Goal: Check status: Check status

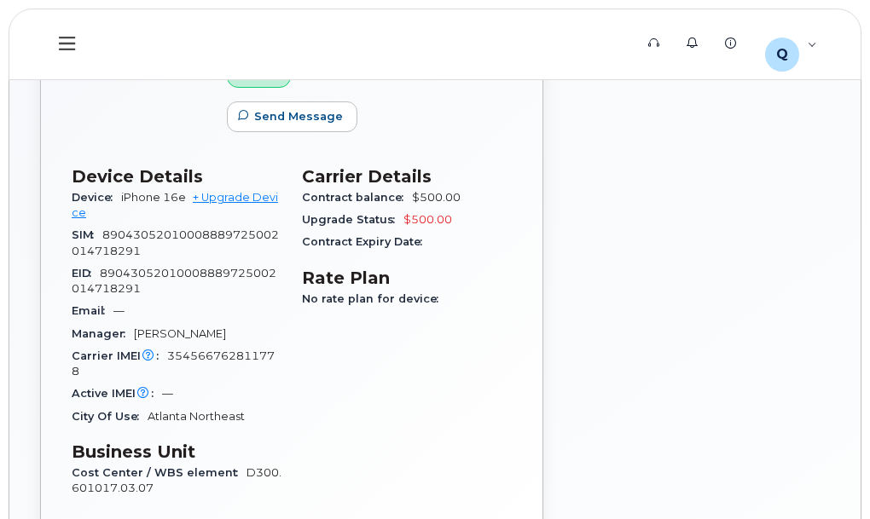
scroll to position [341, 0]
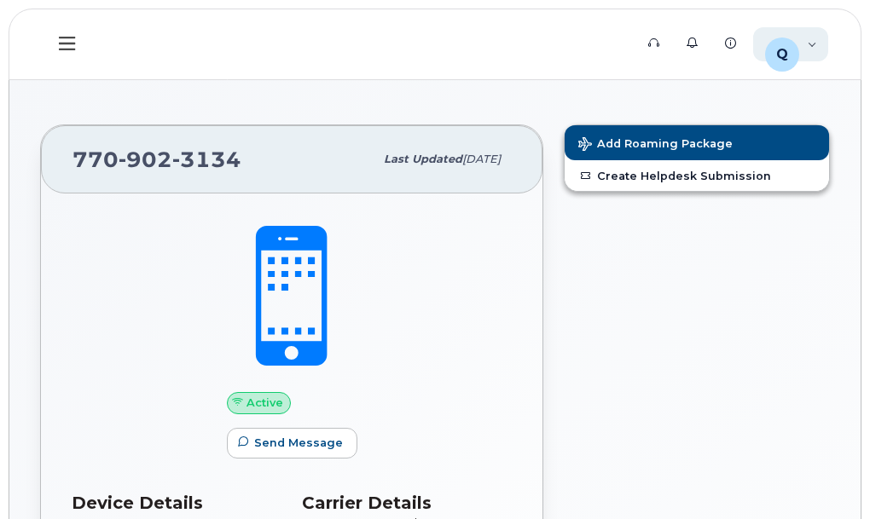
click at [806, 45] on div "Q QTF5226 Employee" at bounding box center [791, 44] width 76 height 34
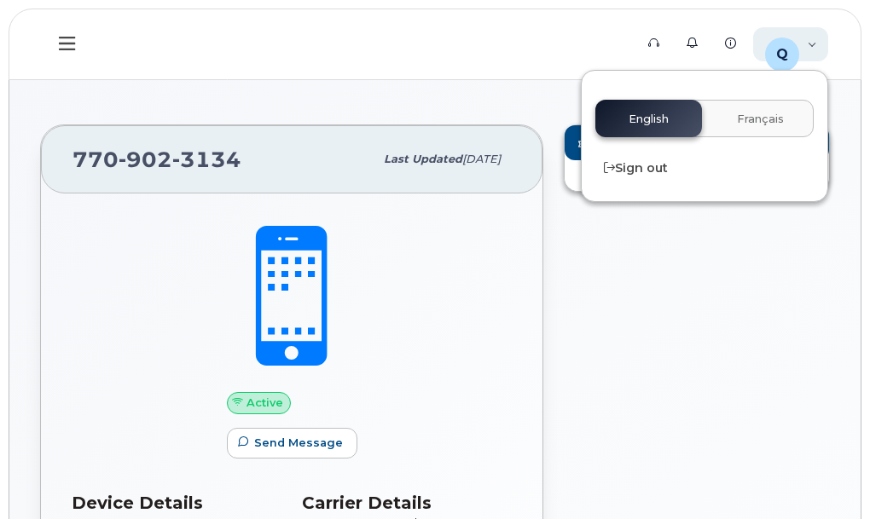
click at [808, 38] on div "Q QTF5226 Employee" at bounding box center [791, 44] width 76 height 34
